Goal: Navigation & Orientation: Find specific page/section

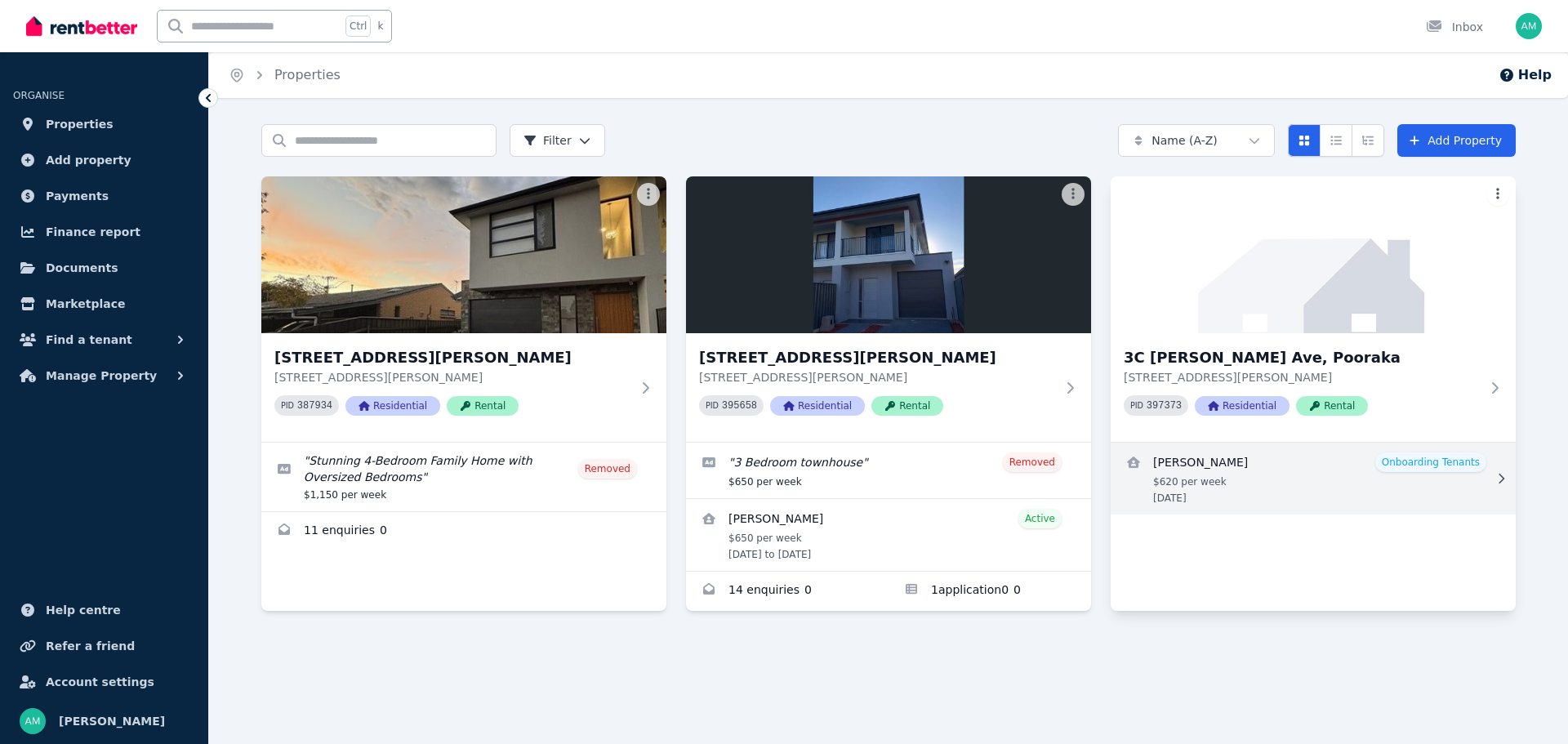
click at [1456, 450] on link "View details for Aqeleh Nazari" at bounding box center [1313, 478] width 405 height 72
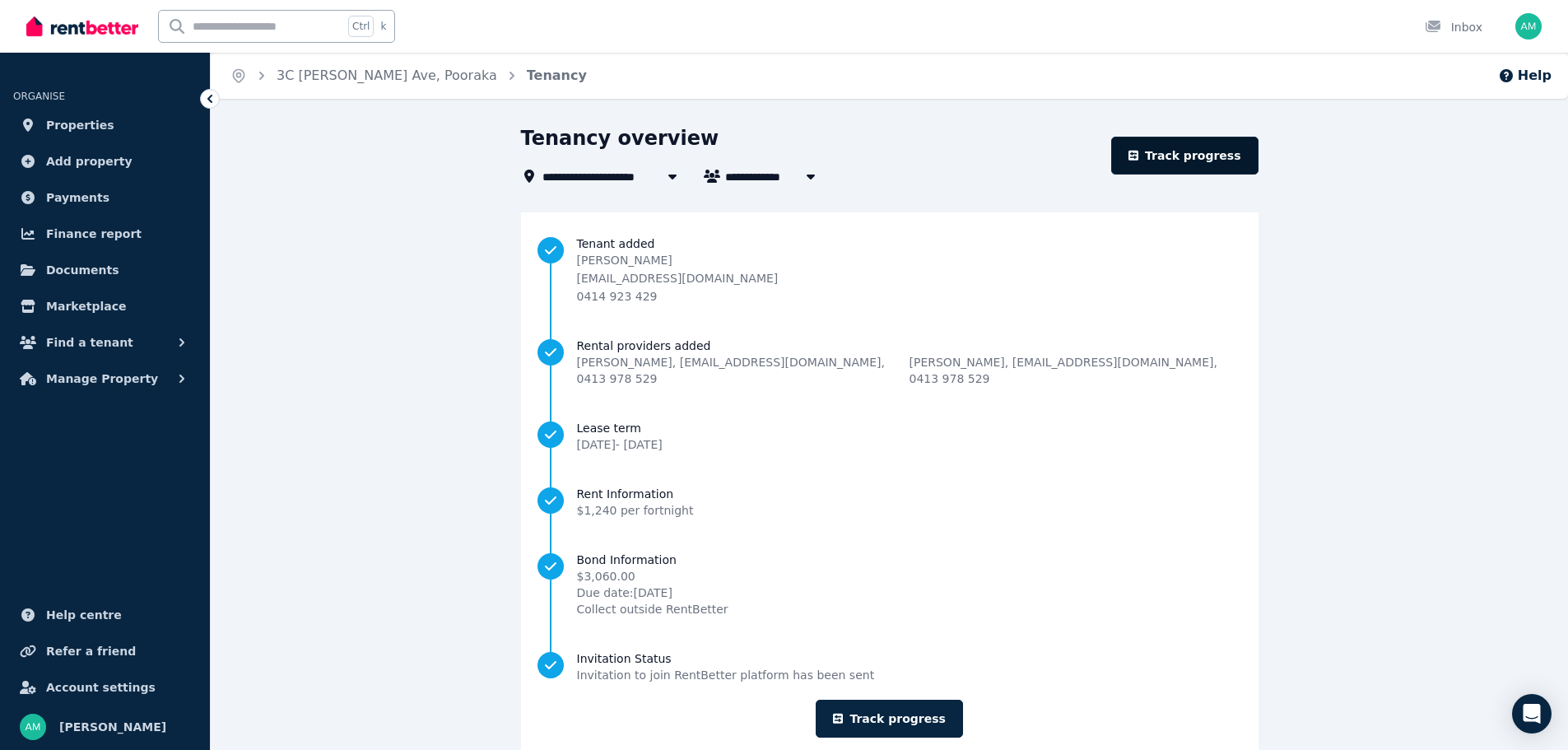
click at [1173, 153] on link "Track progress" at bounding box center [1184, 155] width 147 height 38
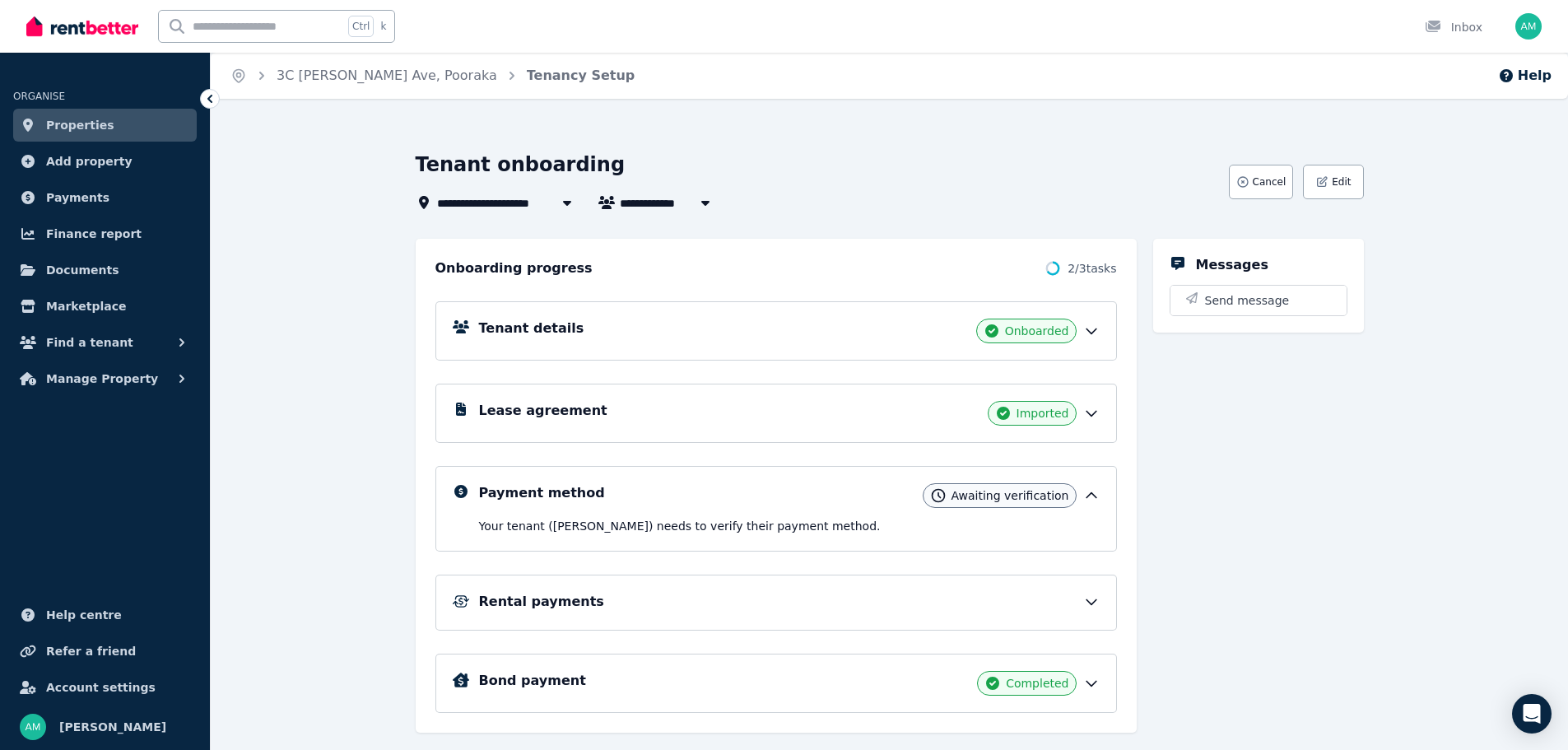
click at [60, 130] on span "Properties" at bounding box center [80, 125] width 69 height 20
